Goal: Task Accomplishment & Management: Use online tool/utility

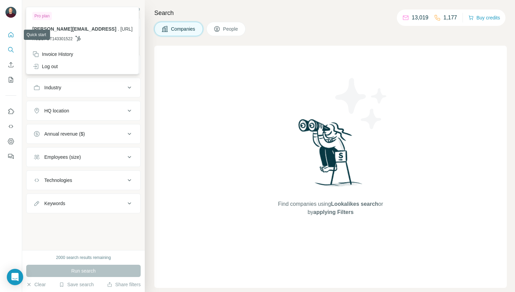
click at [11, 32] on icon "Quick start" at bounding box center [11, 34] width 7 height 7
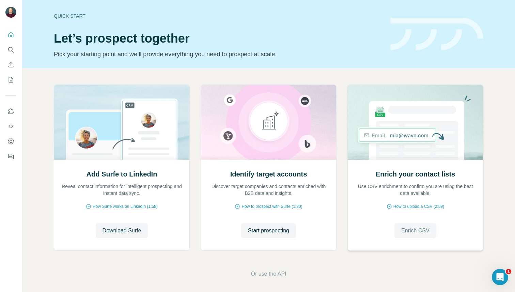
click at [407, 231] on span "Enrich CSV" at bounding box center [416, 231] width 28 height 8
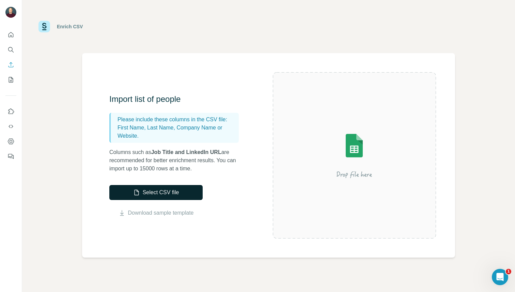
click at [175, 195] on button "Select CSV file" at bounding box center [155, 192] width 93 height 15
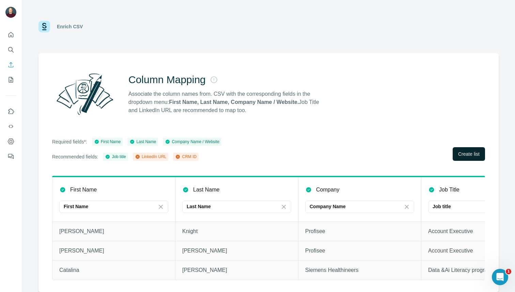
click at [466, 150] on button "Create list" at bounding box center [469, 154] width 32 height 14
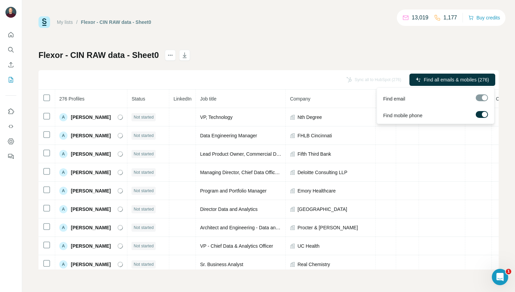
drag, startPoint x: 457, startPoint y: 80, endPoint x: 482, endPoint y: 104, distance: 34.5
click at [482, 107] on body "My lists / Flexor - CIN RAW data - Sheet0 13,019 1,177 Buy credits Flexor - CIN…" at bounding box center [257, 146] width 515 height 292
click at [482, 99] on div at bounding box center [482, 97] width 12 height 7
click at [481, 116] on label at bounding box center [482, 114] width 12 height 7
click at [481, 116] on div at bounding box center [479, 114] width 5 height 5
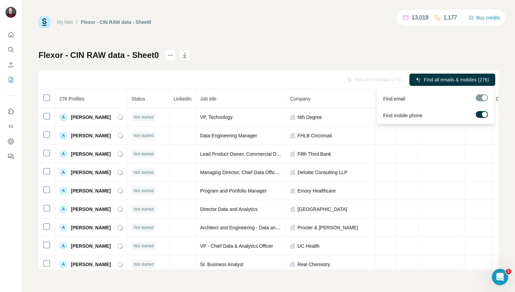
click at [481, 116] on label at bounding box center [482, 114] width 12 height 7
click at [481, 116] on div at bounding box center [479, 114] width 5 height 5
click at [466, 79] on span "Find all emails & mobiles (276)" at bounding box center [456, 79] width 65 height 7
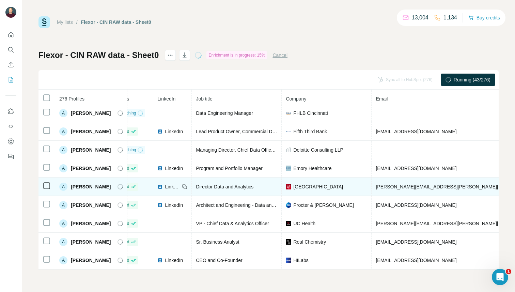
scroll to position [23, 0]
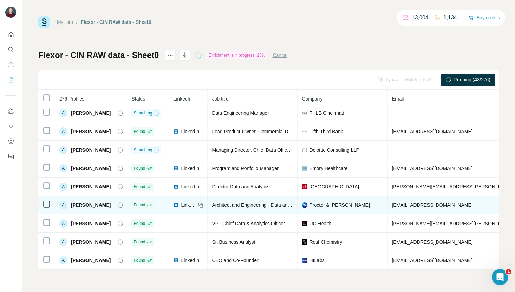
click at [86, 204] on span "Akhil Mahajan" at bounding box center [91, 205] width 40 height 7
copy div "Akhil Mahajan"
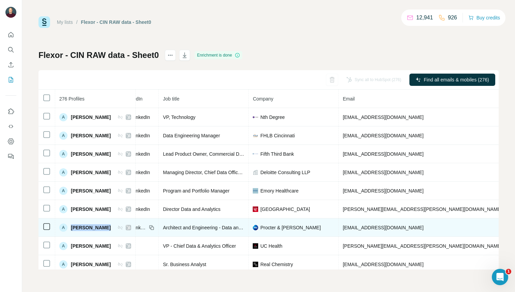
scroll to position [0, 96]
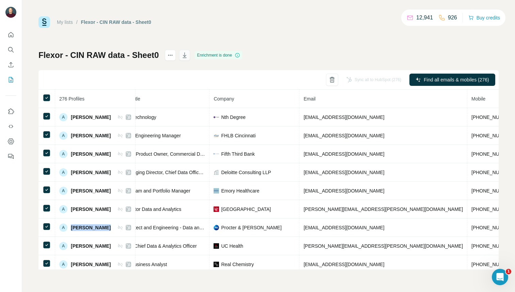
click at [186, 54] on icon "button" at bounding box center [184, 55] width 7 height 7
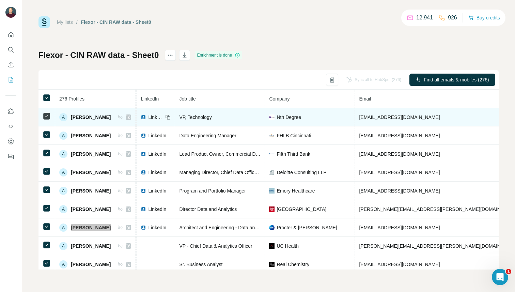
scroll to position [0, 0]
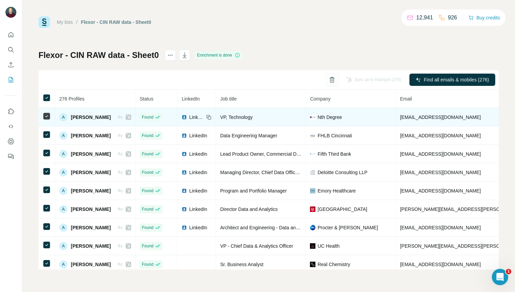
click at [331, 118] on span "Nth Degree" at bounding box center [330, 117] width 25 height 7
copy span "Nth Degree"
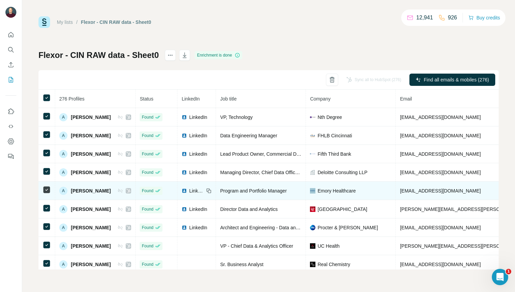
click at [341, 190] on span "Emory Healthcare" at bounding box center [337, 191] width 38 height 7
click at [209, 191] on icon at bounding box center [208, 190] width 5 height 5
click at [193, 192] on span "LinkedIn" at bounding box center [196, 191] width 15 height 7
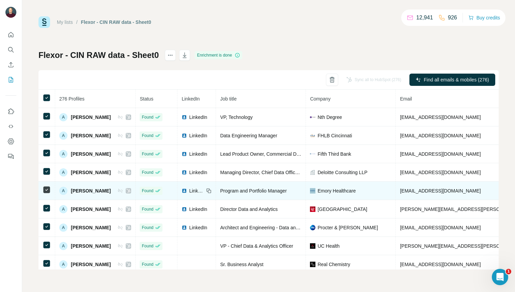
click at [199, 190] on span "LinkedIn" at bounding box center [196, 191] width 15 height 7
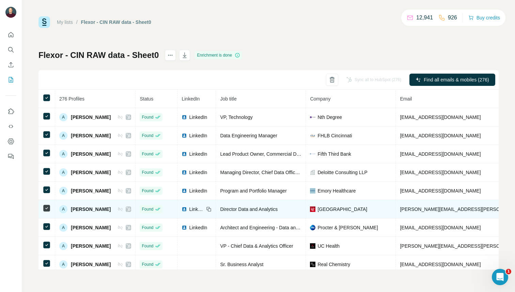
click at [188, 209] on div "LinkedIn" at bounding box center [193, 209] width 23 height 7
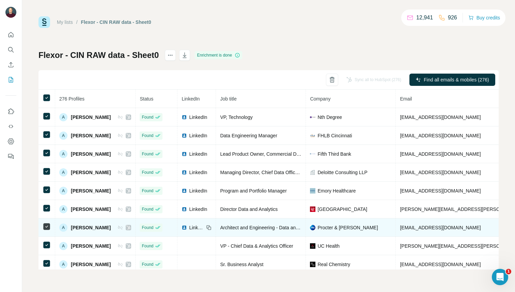
click at [193, 229] on span "LinkedIn" at bounding box center [196, 227] width 15 height 7
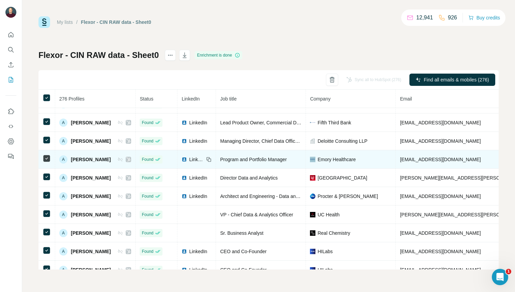
scroll to position [32, 0]
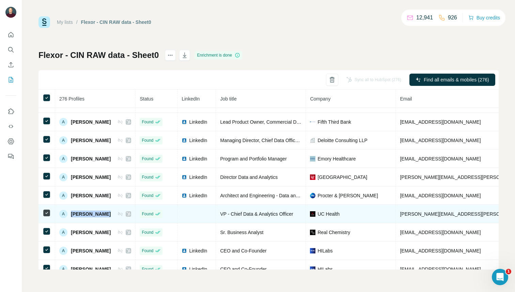
copy div "Alex Castillo"
drag, startPoint x: 105, startPoint y: 214, endPoint x: 67, endPoint y: 214, distance: 38.5
click at [67, 214] on div "A Alex Castillo" at bounding box center [95, 214] width 72 height 8
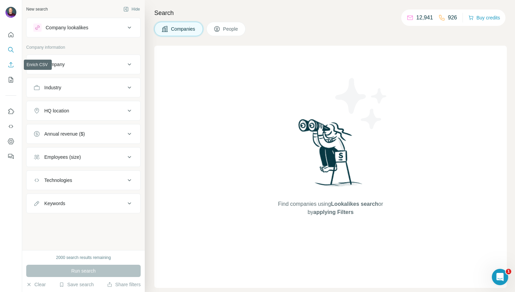
click at [12, 63] on icon "Enrich CSV" at bounding box center [11, 64] width 7 height 7
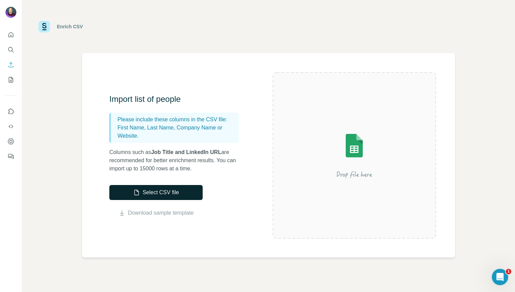
click at [191, 189] on button "Select CSV file" at bounding box center [155, 192] width 93 height 15
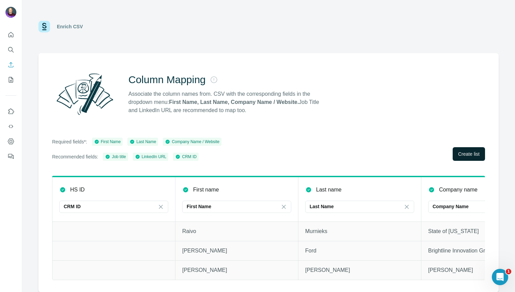
click at [464, 152] on span "Create list" at bounding box center [469, 154] width 21 height 7
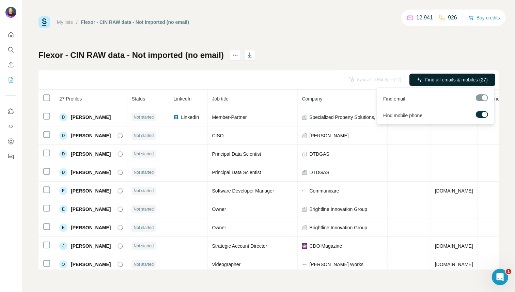
click at [452, 78] on span "Find all emails & mobiles (27)" at bounding box center [456, 79] width 63 height 7
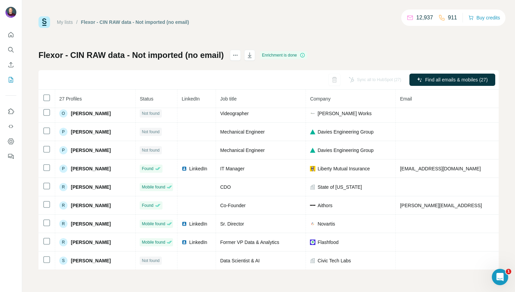
scroll to position [207, 0]
